Goal: Use online tool/utility

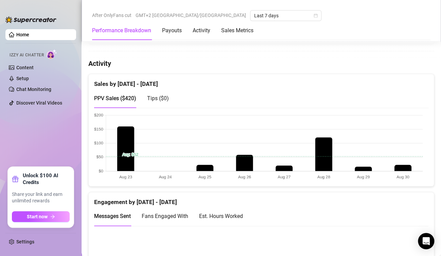
scroll to position [340, 0]
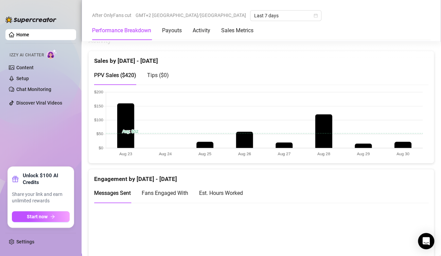
click at [405, 143] on canvas at bounding box center [258, 124] width 329 height 68
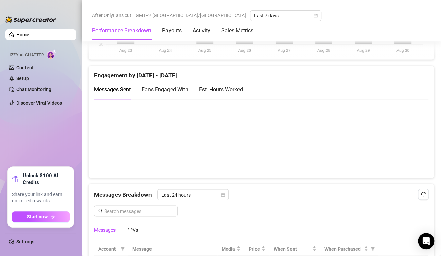
scroll to position [442, 0]
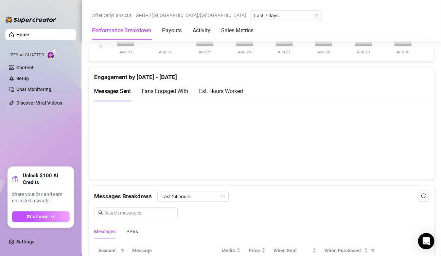
click at [406, 133] on canvas at bounding box center [258, 140] width 329 height 68
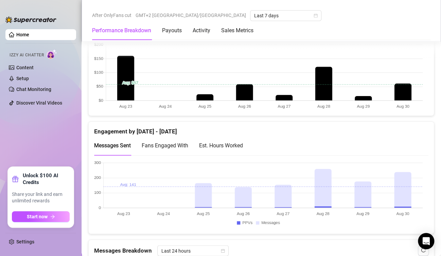
scroll to position [408, 0]
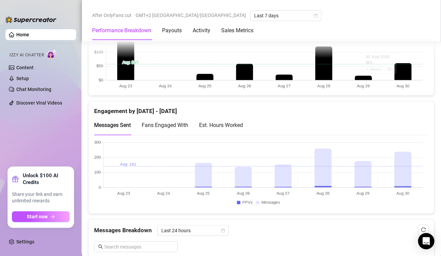
click at [400, 71] on canvas at bounding box center [258, 56] width 329 height 68
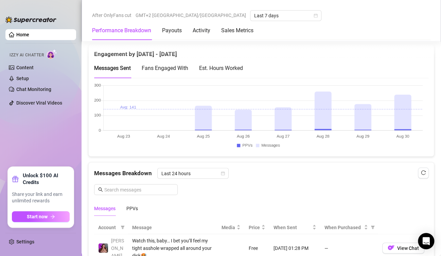
scroll to position [476, 0]
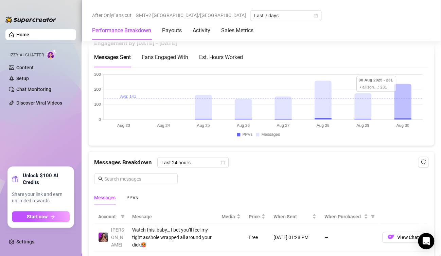
click at [402, 95] on canvas at bounding box center [258, 106] width 329 height 68
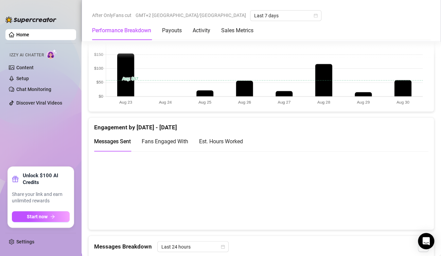
scroll to position [340, 0]
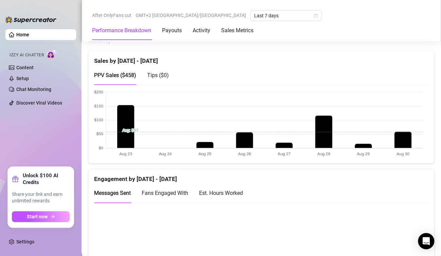
click at [403, 141] on canvas at bounding box center [258, 124] width 329 height 68
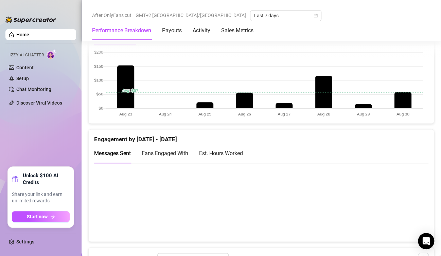
scroll to position [408, 0]
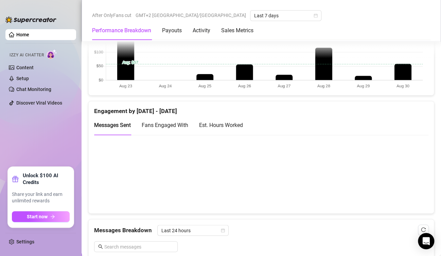
click at [413, 170] on canvas at bounding box center [258, 174] width 329 height 68
click at [407, 171] on canvas at bounding box center [258, 174] width 329 height 68
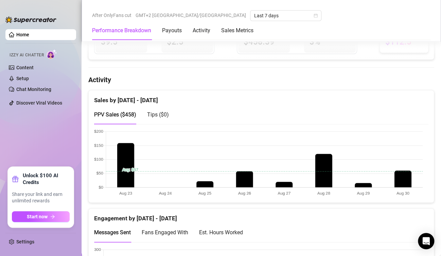
scroll to position [340, 0]
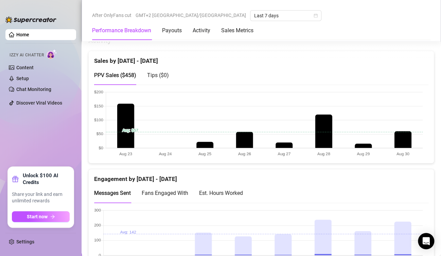
click at [400, 136] on canvas at bounding box center [258, 124] width 329 height 68
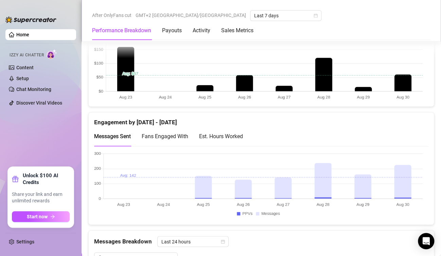
scroll to position [408, 0]
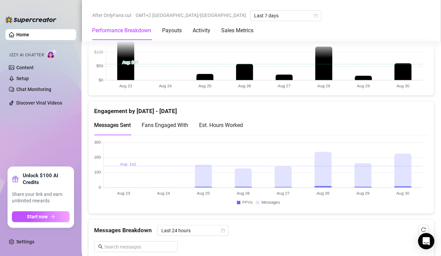
click at [399, 166] on canvas at bounding box center [258, 174] width 329 height 68
